Goal: Find specific page/section: Find specific page/section

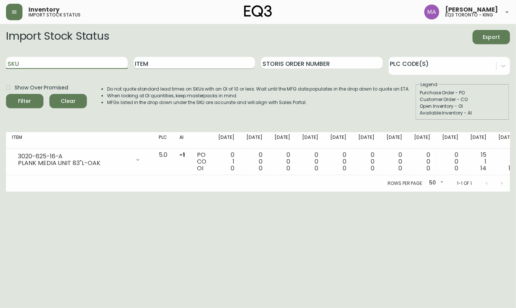
click at [188, 68] on input "Item" at bounding box center [195, 63] width 122 height 12
type input "EASE"
click at [24, 102] on icon "submit" at bounding box center [22, 100] width 8 height 8
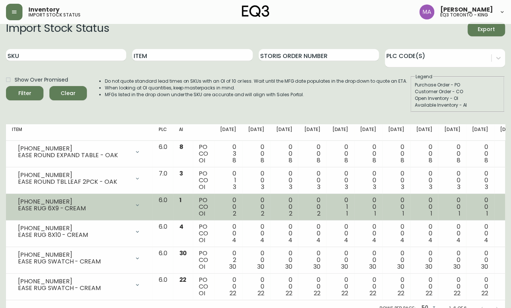
scroll to position [16, 0]
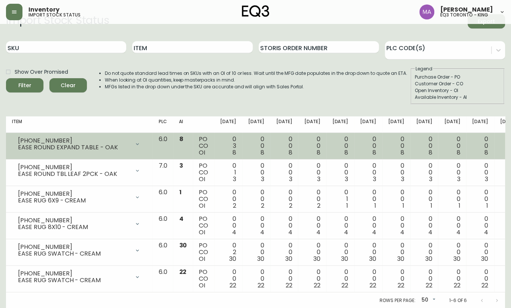
click at [71, 144] on div "EASE ROUND EXPAND TABLE - OAK" at bounding box center [74, 147] width 112 height 7
click at [76, 135] on td "[PHONE_NUMBER] EASE ROUND EXPAND TABLE - OAK Opening Balance 11 ( [DATE] ) Cust…" at bounding box center [79, 146] width 146 height 27
drag, startPoint x: 64, startPoint y: 141, endPoint x: 15, endPoint y: 139, distance: 48.7
click at [15, 139] on div "[PHONE_NUMBER] EASE ROUND EXPAND TABLE - OAK" at bounding box center [79, 144] width 134 height 16
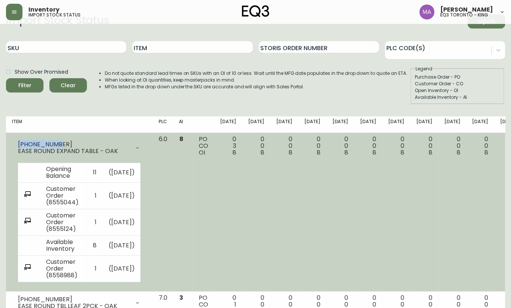
copy div "[PHONE_NUMBER]"
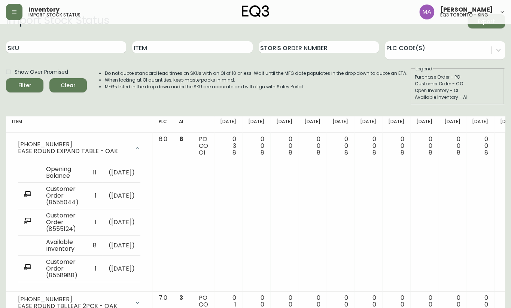
click at [86, 34] on form "Import Stock Status Export SKU Item Storis Order Number PLC Code(s) Show Over P…" at bounding box center [255, 59] width 499 height 90
